Goal: Task Accomplishment & Management: Manage account settings

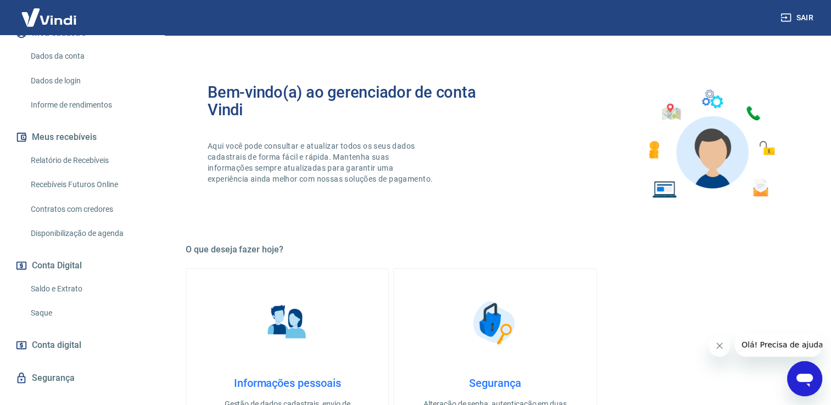
scroll to position [165, 0]
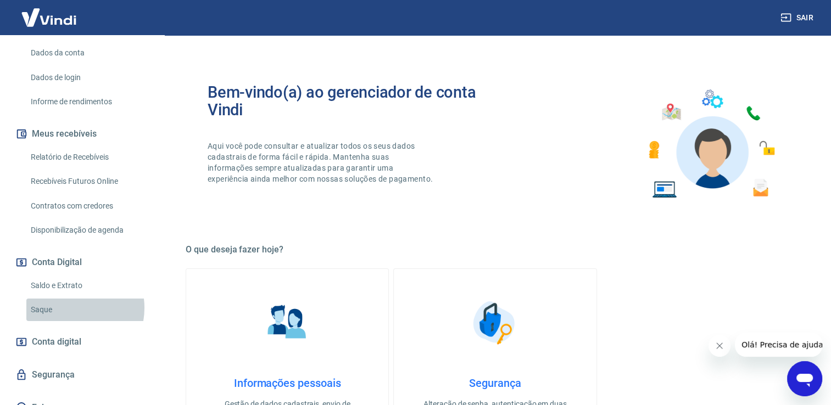
click at [68, 308] on link "Saque" at bounding box center [88, 310] width 125 height 23
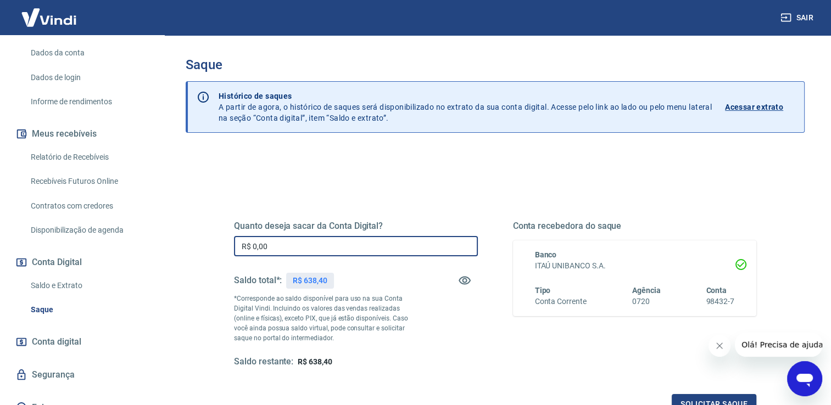
click at [332, 244] on input "R$ 0,00" at bounding box center [356, 246] width 244 height 20
click at [321, 250] on input "R$ 0,00" at bounding box center [356, 246] width 244 height 20
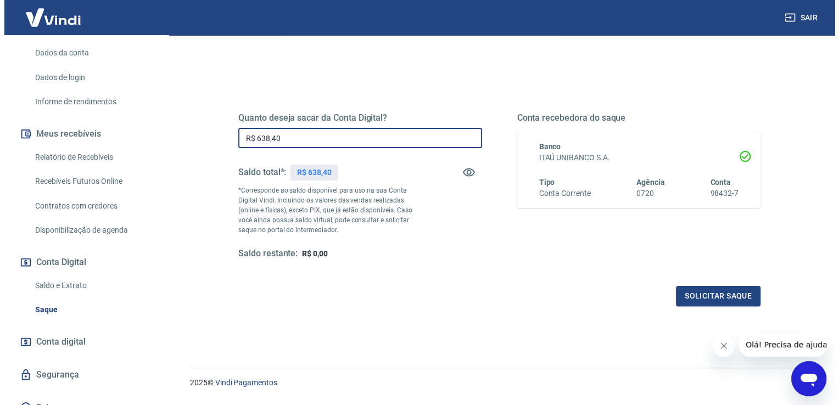
scroll to position [110, 0]
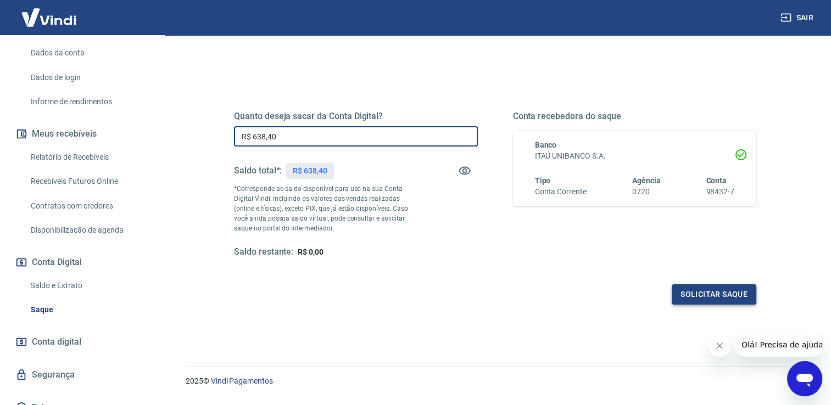
type input "R$ 638,40"
click at [704, 294] on button "Solicitar saque" at bounding box center [713, 294] width 85 height 20
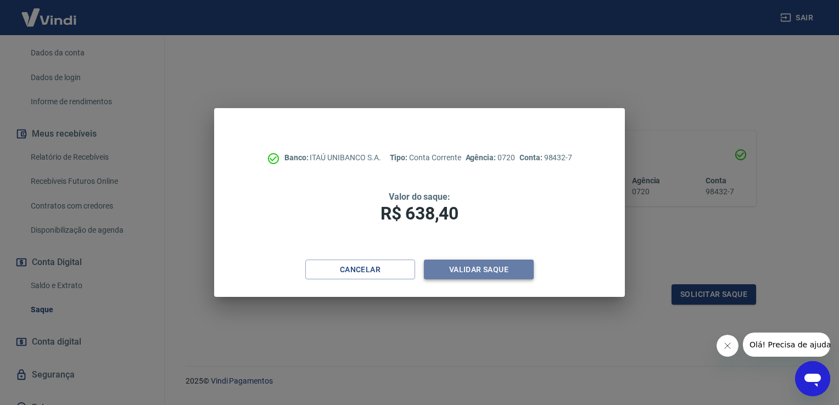
click at [458, 268] on button "Validar saque" at bounding box center [479, 270] width 110 height 20
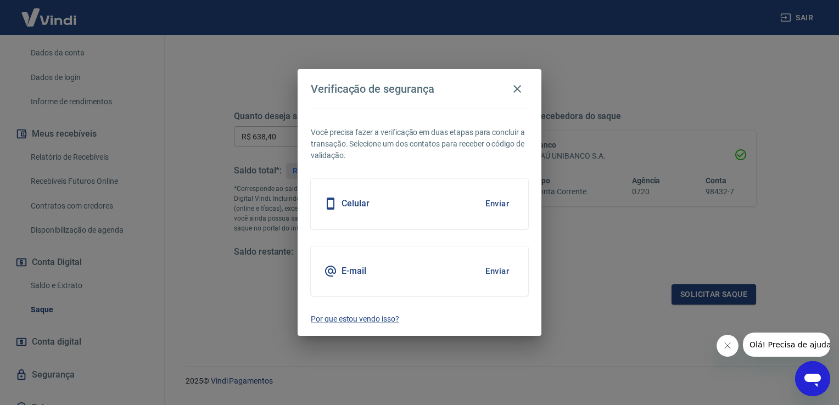
click at [502, 203] on button "Enviar" at bounding box center [497, 203] width 36 height 23
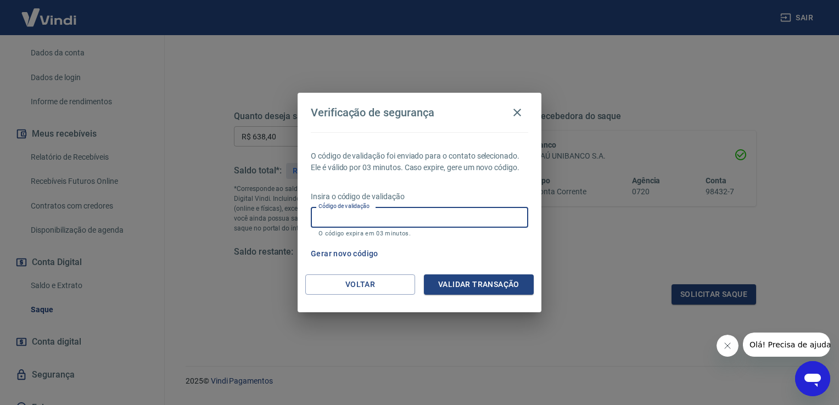
click at [446, 218] on input "Código de validação" at bounding box center [419, 217] width 217 height 20
type input "4"
type input "704078"
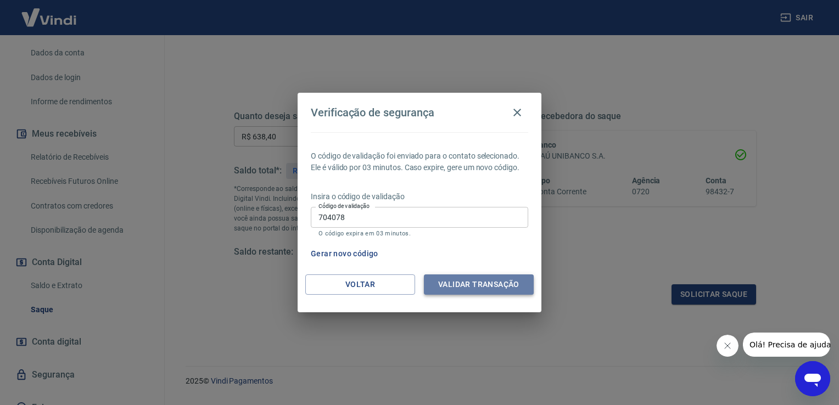
click at [474, 279] on button "Validar transação" at bounding box center [479, 284] width 110 height 20
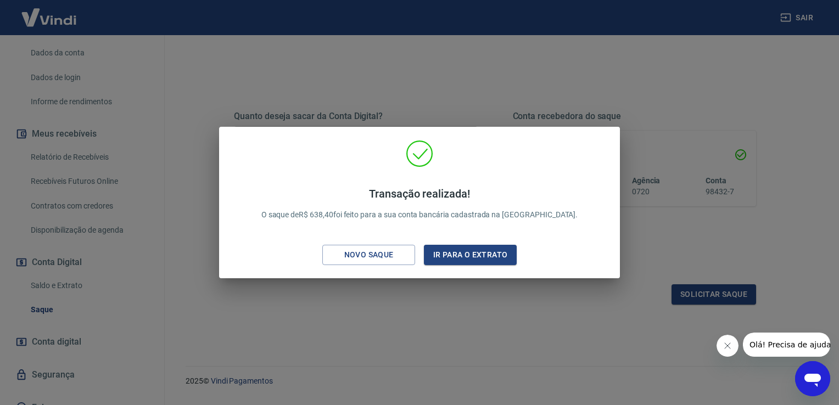
click at [738, 240] on div "Transação realizada! O saque de R$ 638,40 foi feito para a sua conta bancária c…" at bounding box center [419, 202] width 839 height 405
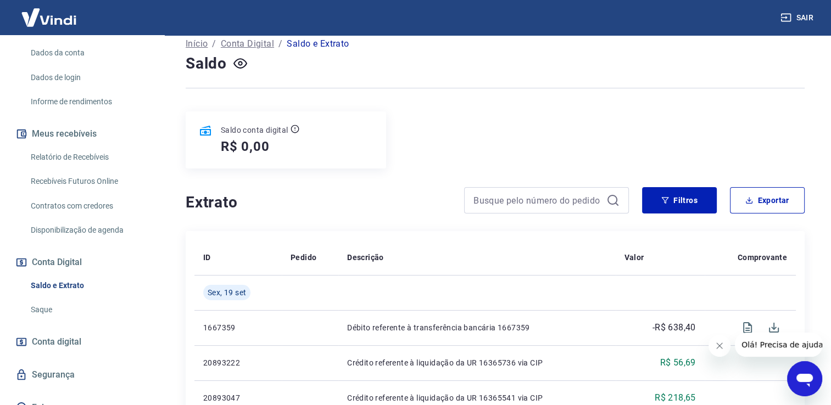
scroll to position [110, 0]
